Goal: Task Accomplishment & Management: Complete application form

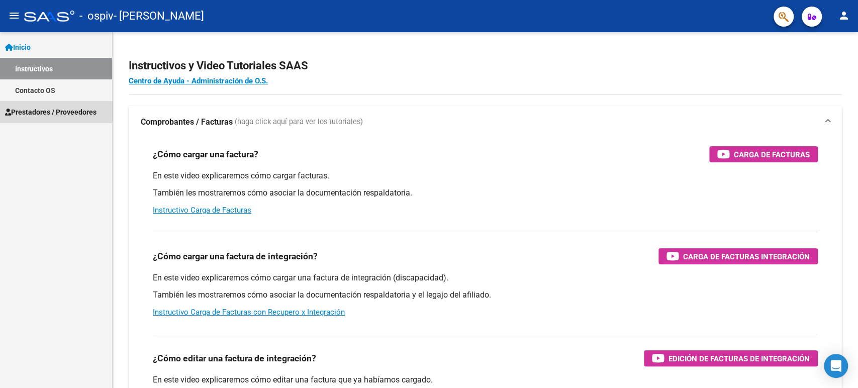
click at [35, 111] on span "Prestadores / Proveedores" at bounding box center [50, 112] width 91 height 11
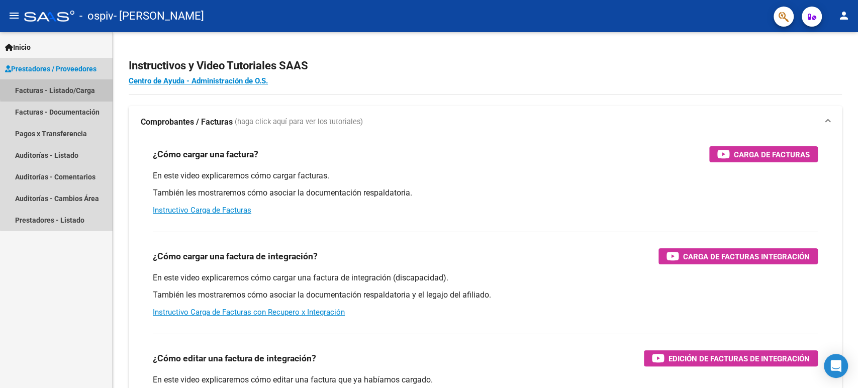
click at [71, 88] on link "Facturas - Listado/Carga" at bounding box center [56, 90] width 112 height 22
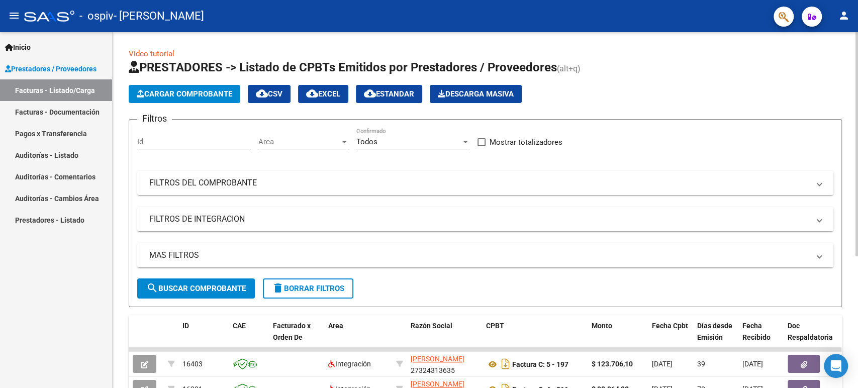
click at [196, 95] on span "Cargar Comprobante" at bounding box center [184, 93] width 95 height 9
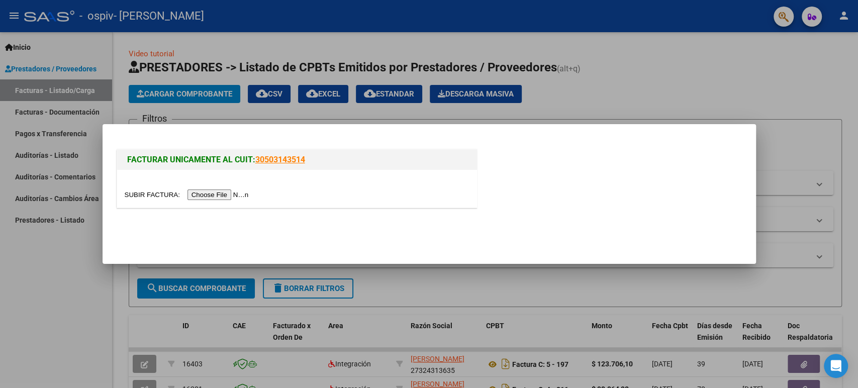
click at [199, 194] on input "file" at bounding box center [188, 194] width 127 height 11
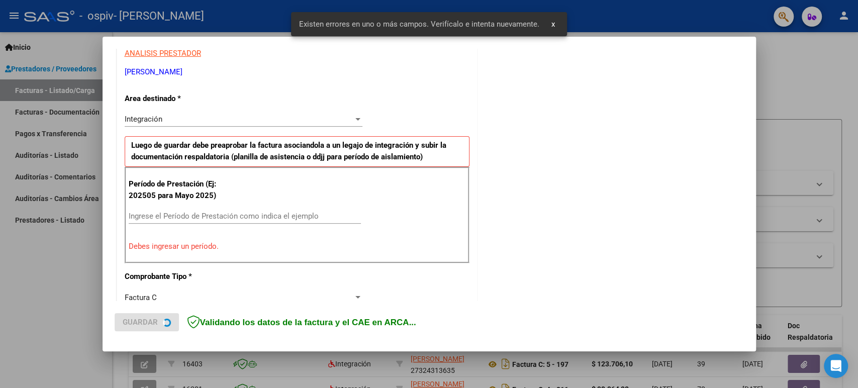
scroll to position [204, 0]
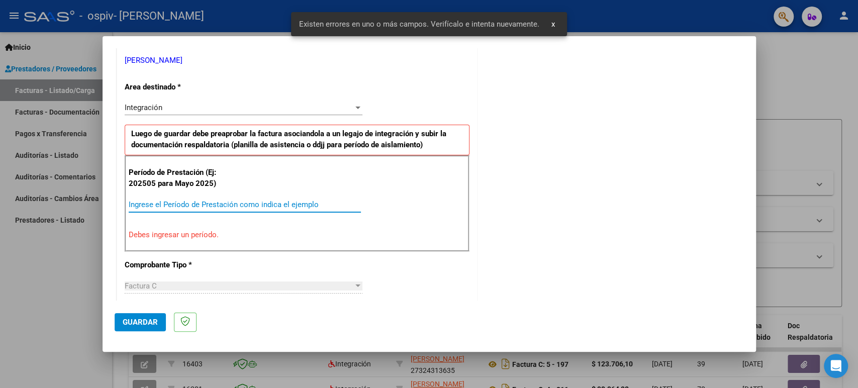
click at [257, 207] on input "Ingrese el Período de Prestación como indica el ejemplo" at bounding box center [245, 204] width 232 height 9
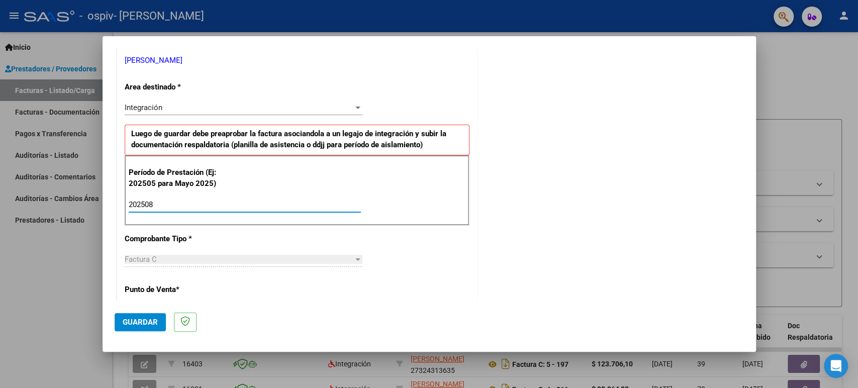
type input "202508"
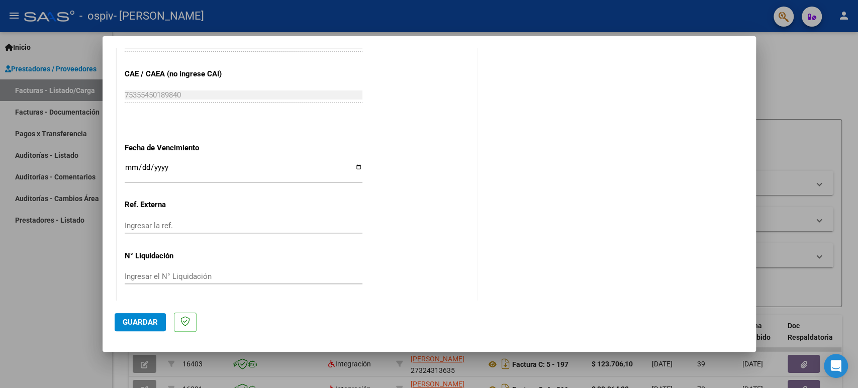
scroll to position [631, 0]
click at [135, 322] on span "Guardar" at bounding box center [140, 322] width 35 height 9
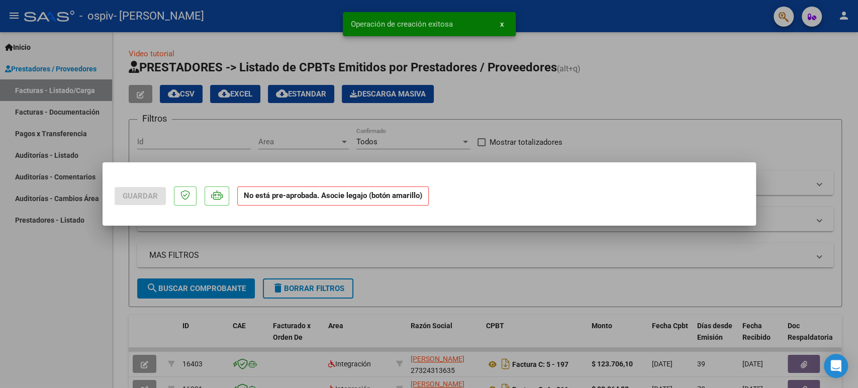
scroll to position [0, 0]
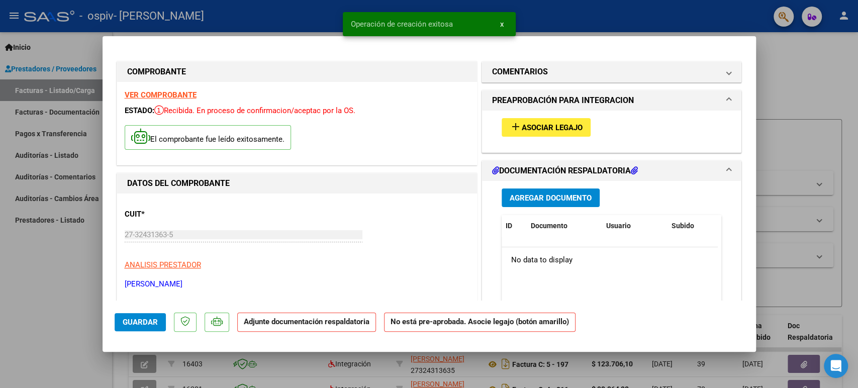
click at [549, 125] on span "Asociar Legajo" at bounding box center [552, 127] width 61 height 9
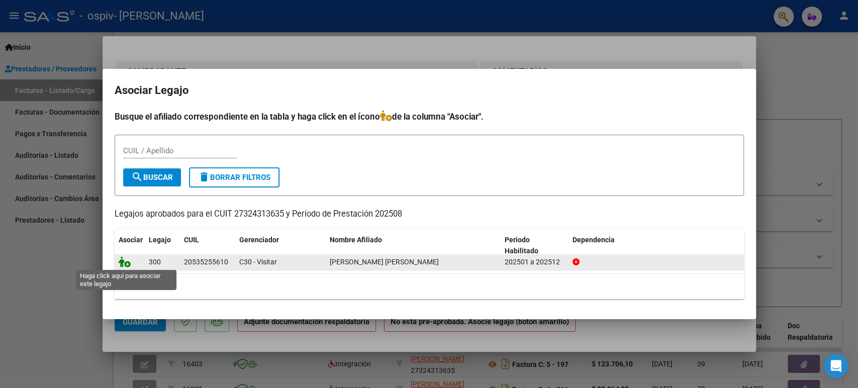
click at [124, 265] on icon at bounding box center [125, 261] width 12 height 11
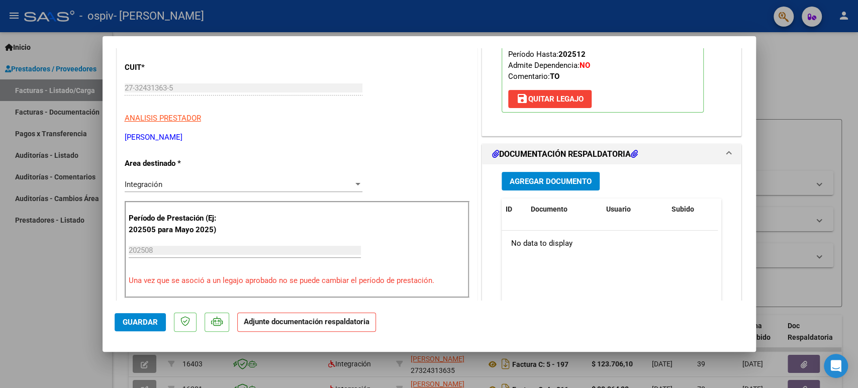
scroll to position [156, 0]
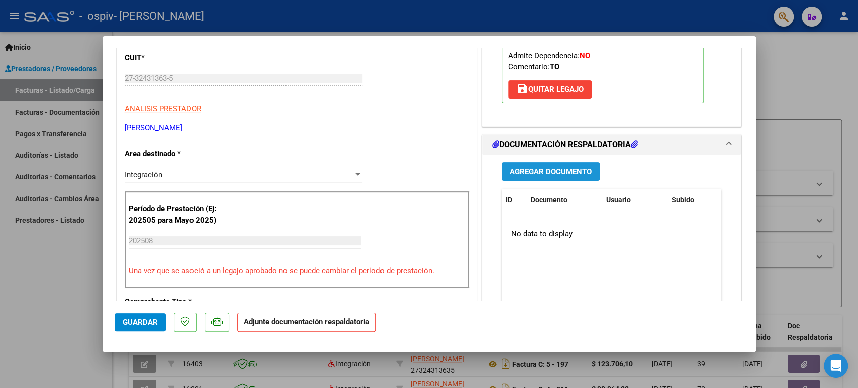
click at [533, 171] on span "Agregar Documento" at bounding box center [551, 171] width 82 height 9
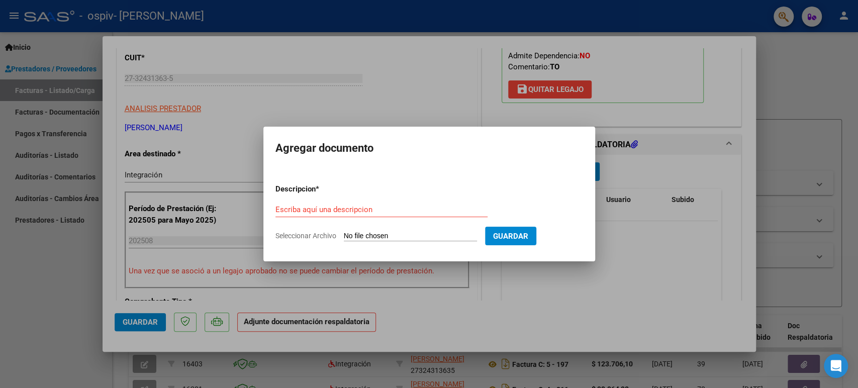
click at [358, 237] on input "Seleccionar Archivo" at bounding box center [410, 237] width 133 height 10
type input "C:\fakepath\PLANILLA MIRKO AGOSTO 2024.pdf"
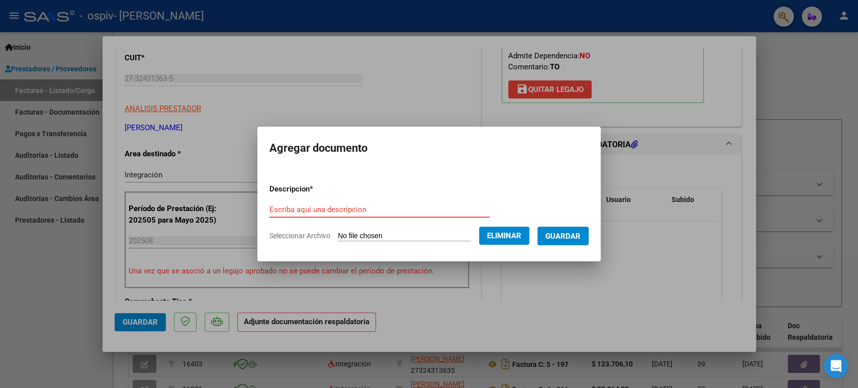
click at [413, 208] on input "Escriba aquí una descripcion" at bounding box center [379, 209] width 220 height 9
type input "p"
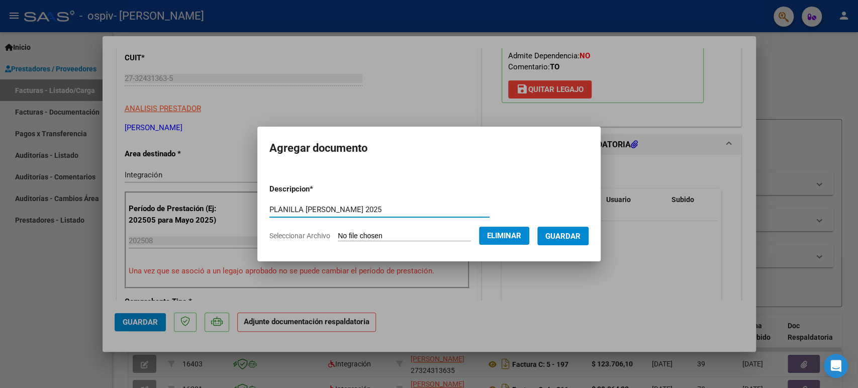
type input "PLANILLA MIRKO AGOSTO 2025"
click at [570, 232] on span "Guardar" at bounding box center [562, 236] width 35 height 9
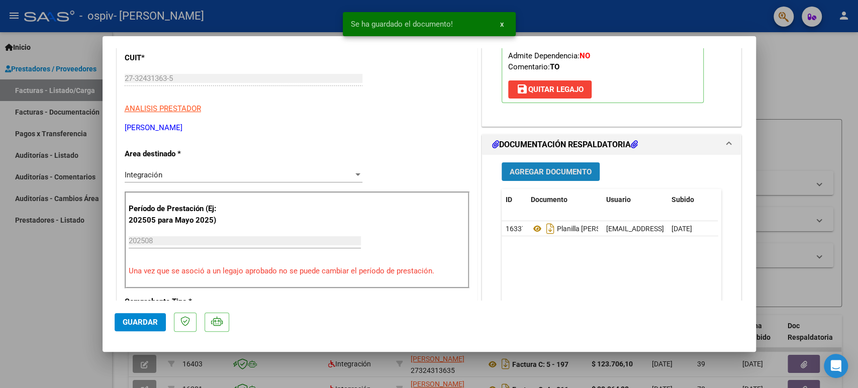
click at [529, 175] on span "Agregar Documento" at bounding box center [551, 171] width 82 height 9
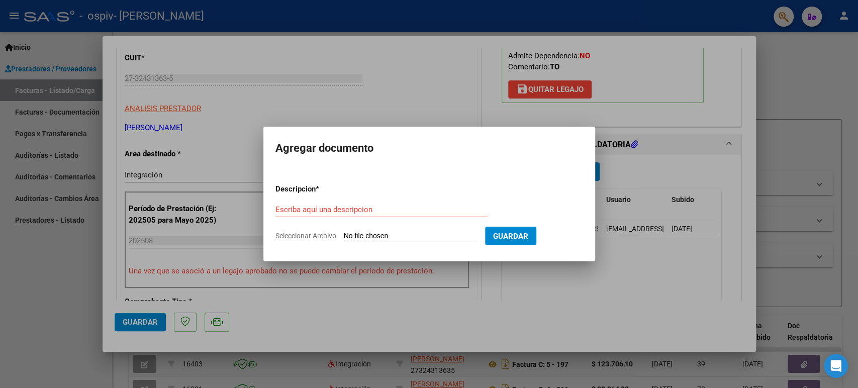
click at [387, 236] on input "Seleccionar Archivo" at bounding box center [410, 237] width 133 height 10
type input "C:\fakepath\ROMERO MIRKO TO 2025 AUTORIZACION.pdf"
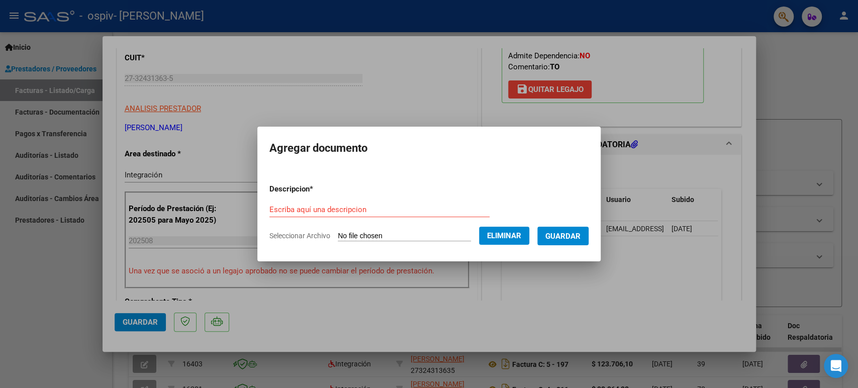
click at [416, 203] on div "Escriba aquí una descripcion" at bounding box center [379, 209] width 220 height 15
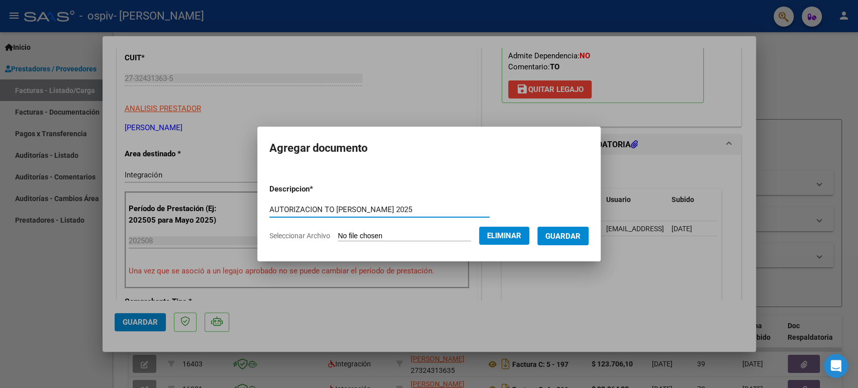
type input "AUTORIZACION TO MIRKO 2025"
click at [566, 230] on button "Guardar" at bounding box center [562, 236] width 51 height 19
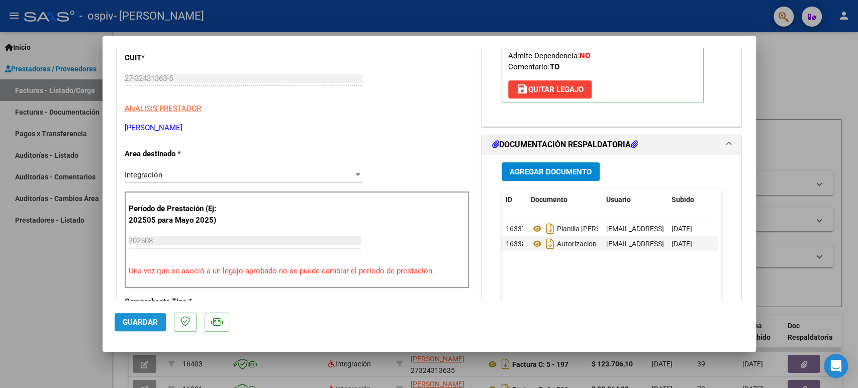
click at [129, 322] on span "Guardar" at bounding box center [140, 322] width 35 height 9
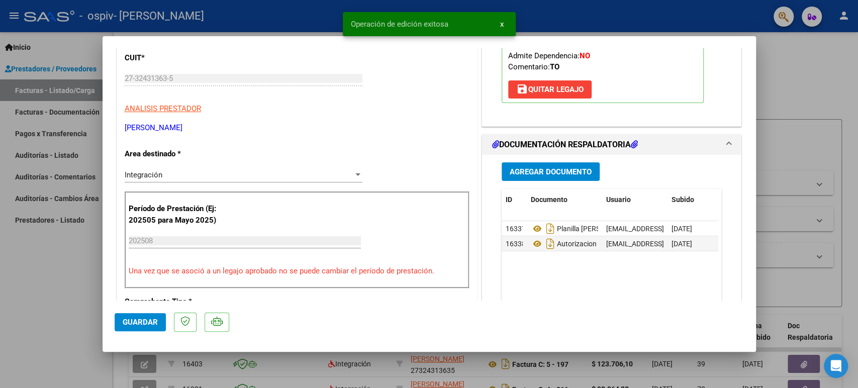
click at [786, 56] on div at bounding box center [429, 194] width 858 height 388
type input "$ 0,00"
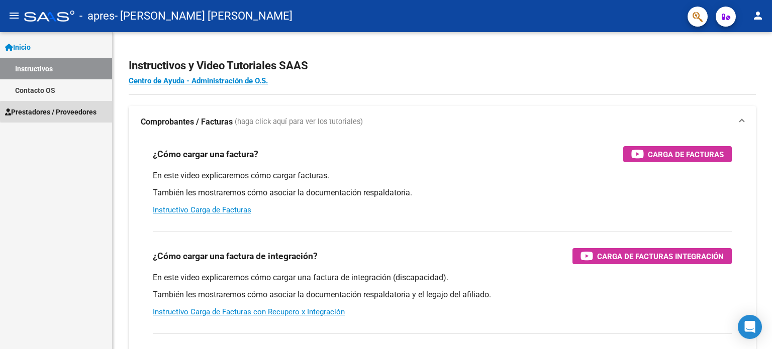
click at [86, 112] on span "Prestadores / Proveedores" at bounding box center [50, 112] width 91 height 11
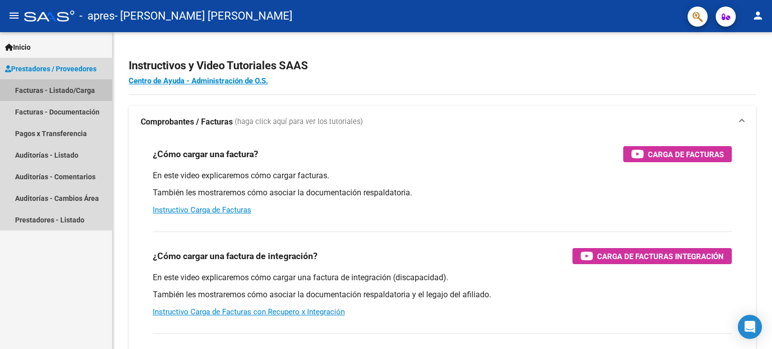
click at [70, 82] on link "Facturas - Listado/Carga" at bounding box center [56, 90] width 112 height 22
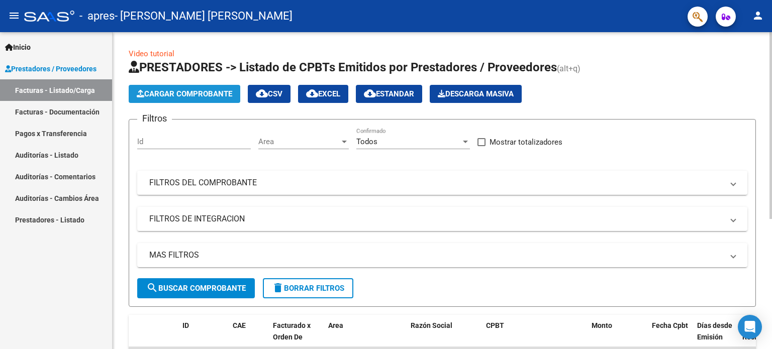
click at [170, 90] on span "Cargar Comprobante" at bounding box center [184, 93] width 95 height 9
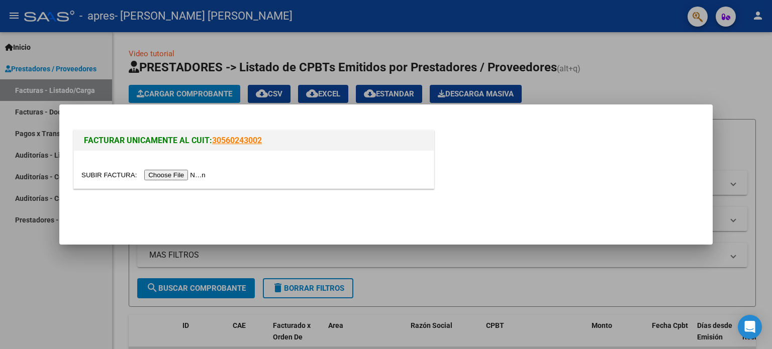
click at [172, 174] on input "file" at bounding box center [144, 175] width 127 height 11
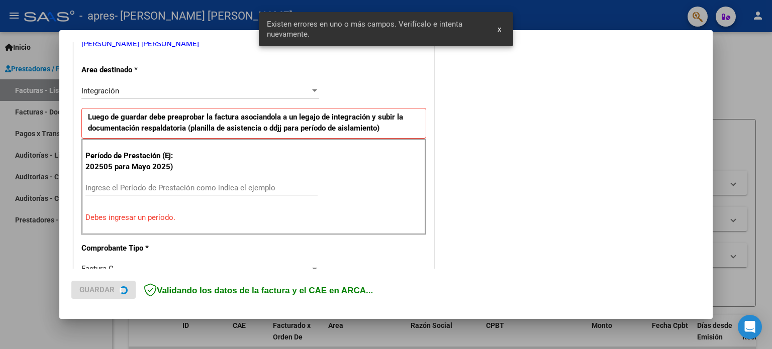
scroll to position [235, 0]
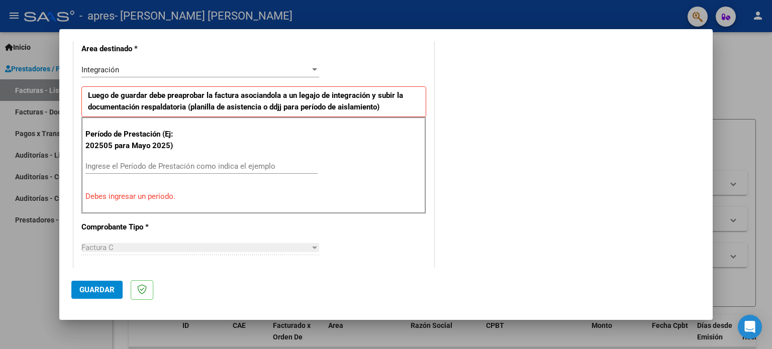
click at [163, 160] on div "Ingrese el Período de Prestación como indica el ejemplo" at bounding box center [201, 166] width 232 height 15
click at [159, 193] on p "Debes ingresar un período." at bounding box center [253, 197] width 337 height 12
click at [158, 166] on input "Ingrese el Período de Prestación como indica el ejemplo" at bounding box center [201, 166] width 232 height 9
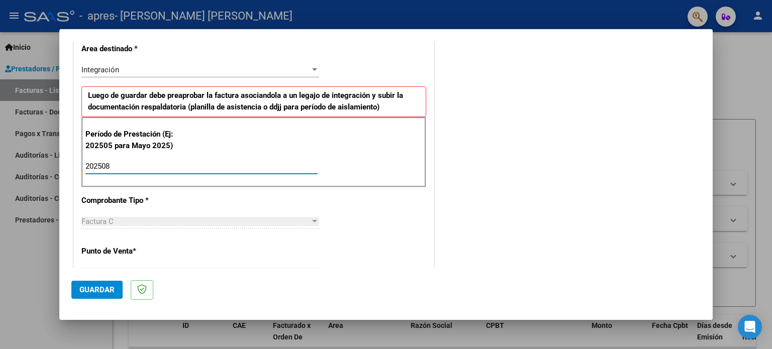
type input "202508"
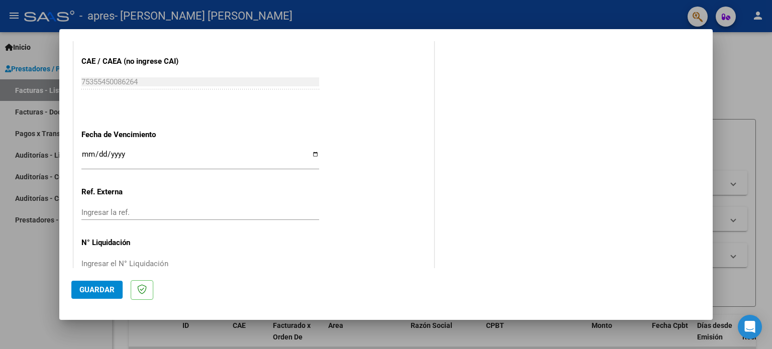
scroll to position [637, 0]
click at [107, 291] on span "Guardar" at bounding box center [96, 289] width 35 height 9
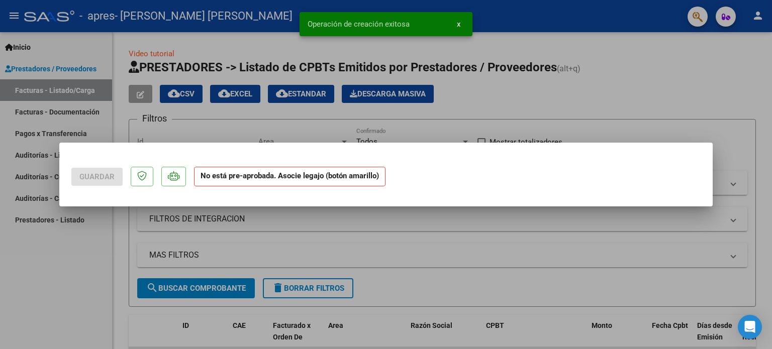
scroll to position [0, 0]
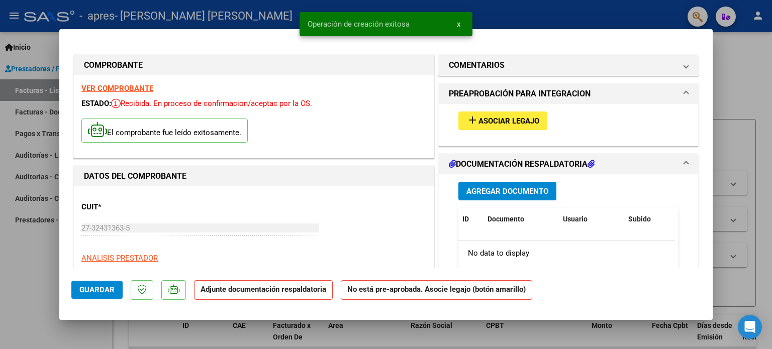
click at [495, 126] on button "add Asociar Legajo" at bounding box center [502, 121] width 89 height 19
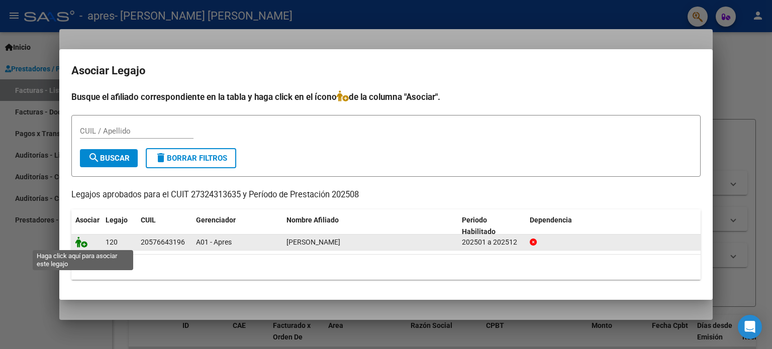
click at [86, 247] on icon at bounding box center [81, 242] width 12 height 11
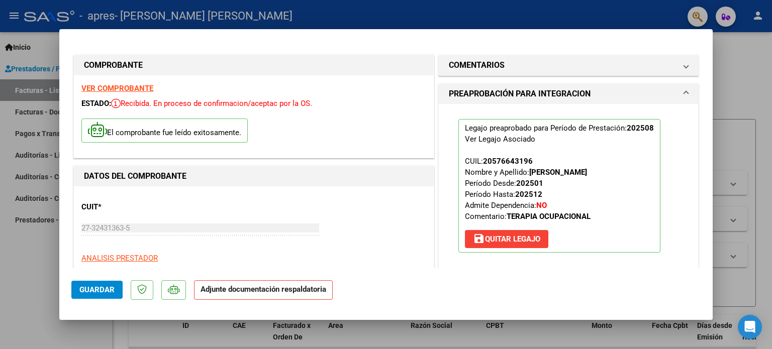
click at [713, 78] on div at bounding box center [386, 174] width 772 height 349
type input "$ 0,00"
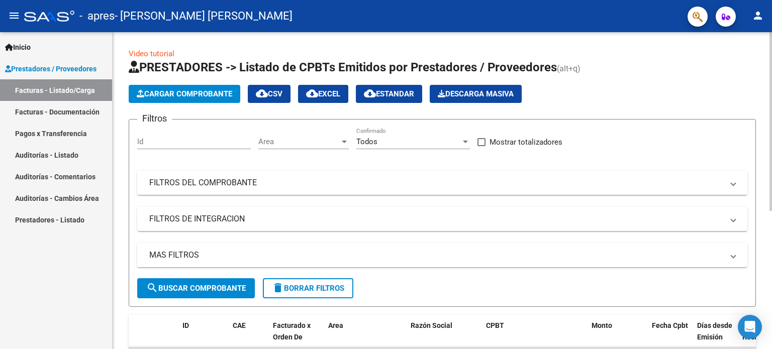
click at [703, 82] on app-list-header "PRESTADORES -> Listado de CPBTs Emitidos por Prestadores / Proveedores (alt+q) …" at bounding box center [442, 183] width 627 height 248
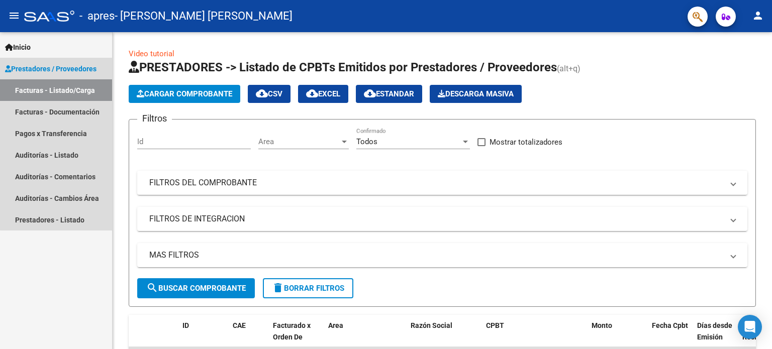
click at [91, 91] on link "Facturas - Listado/Carga" at bounding box center [56, 90] width 112 height 22
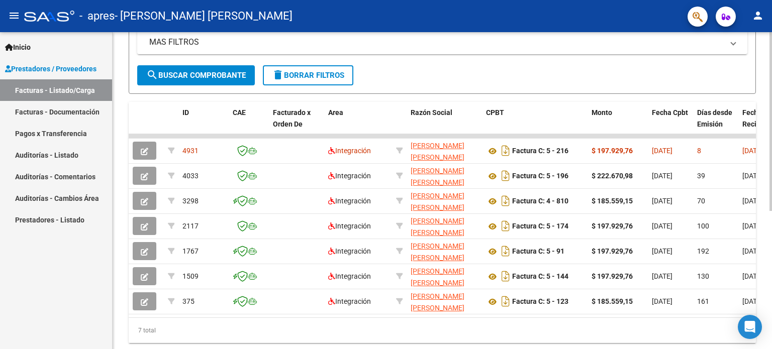
scroll to position [214, 0]
click at [771, 235] on div at bounding box center [770, 245] width 3 height 179
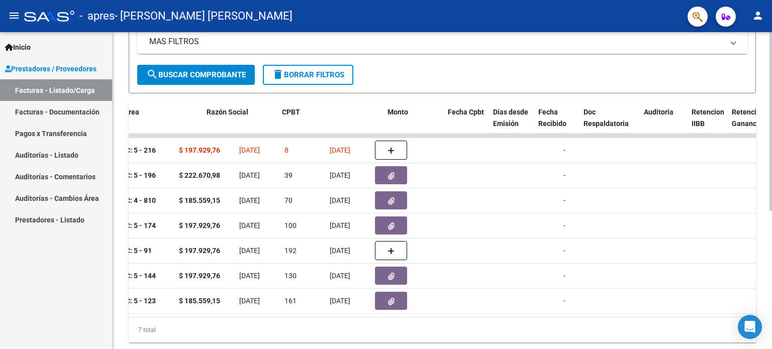
scroll to position [0, 201]
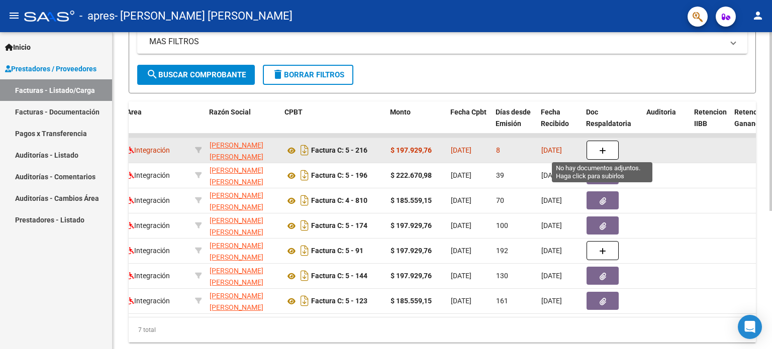
click at [604, 148] on icon "button" at bounding box center [602, 151] width 7 height 8
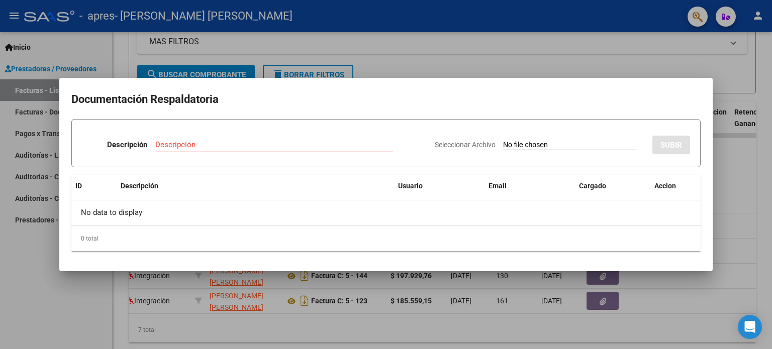
click at [511, 146] on input "Seleccionar Archivo" at bounding box center [569, 146] width 133 height 10
type input "C:\fakepath\PLANILLA [PERSON_NAME][DATE].pdf"
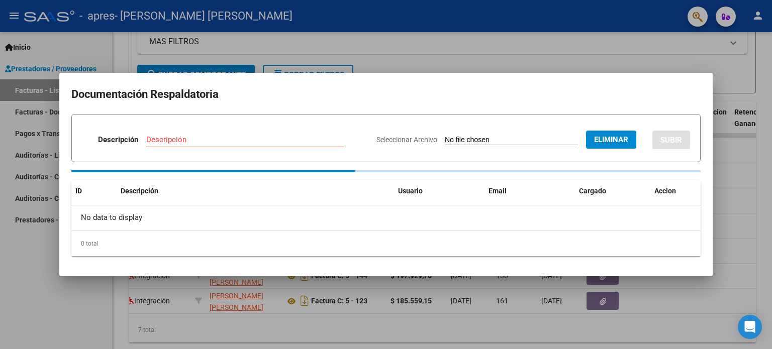
click at [269, 139] on input "Descripción" at bounding box center [245, 139] width 198 height 9
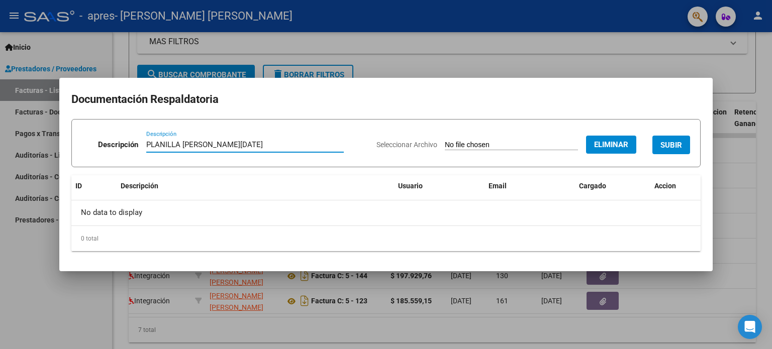
type input "PLANILLA [PERSON_NAME][DATE]"
click at [668, 141] on span "SUBIR" at bounding box center [671, 145] width 22 height 9
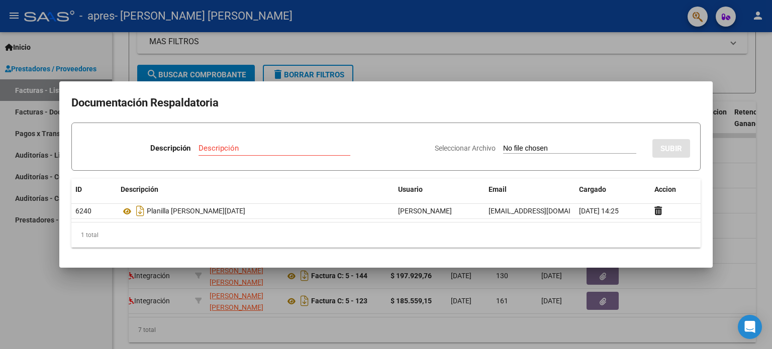
click at [576, 67] on div at bounding box center [386, 174] width 772 height 349
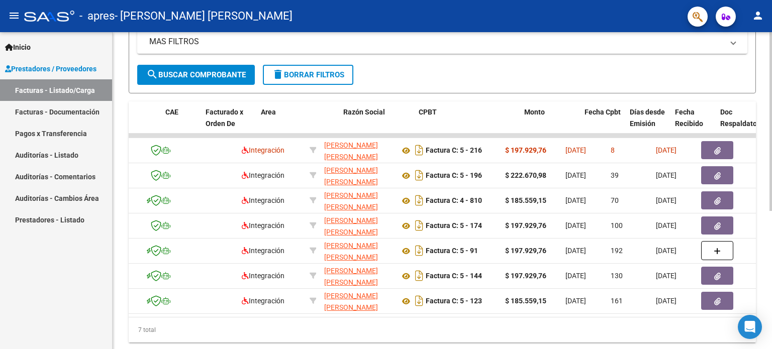
scroll to position [0, 0]
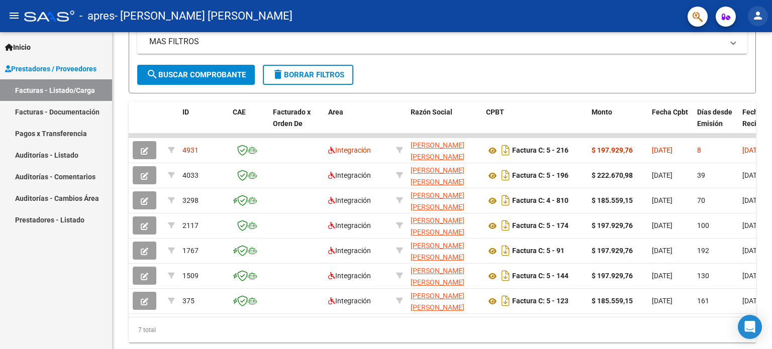
click at [763, 19] on mat-icon "person" at bounding box center [758, 16] width 12 height 12
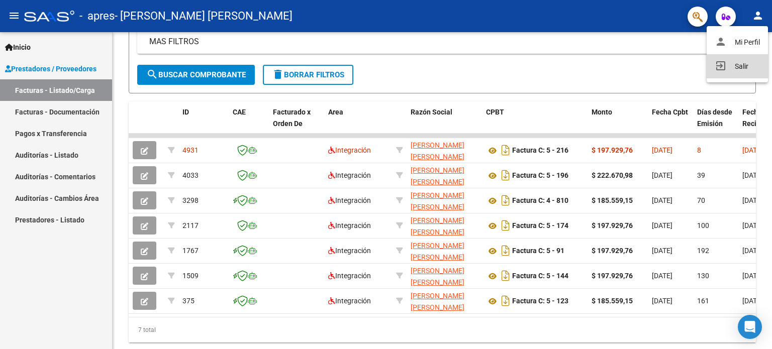
click at [739, 64] on button "exit_to_app Salir" at bounding box center [737, 66] width 61 height 24
